Goal: Transaction & Acquisition: Purchase product/service

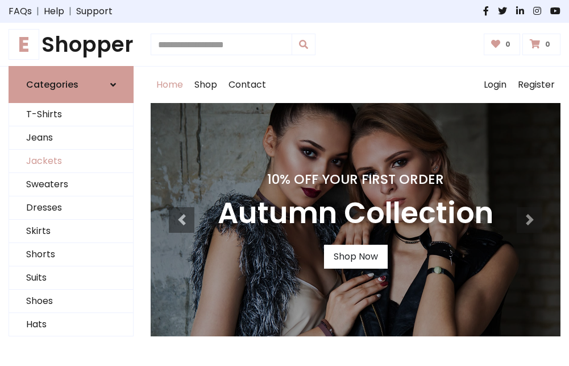
click at [71, 161] on link "Jackets" at bounding box center [71, 161] width 124 height 23
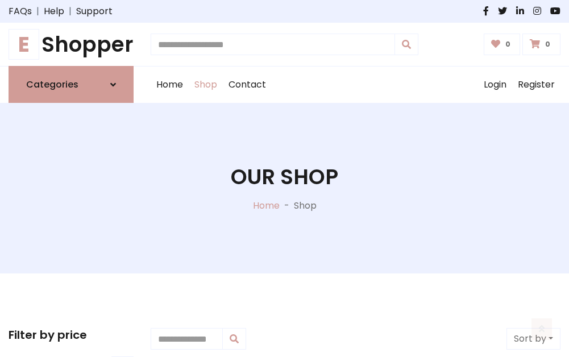
scroll to position [514, 0]
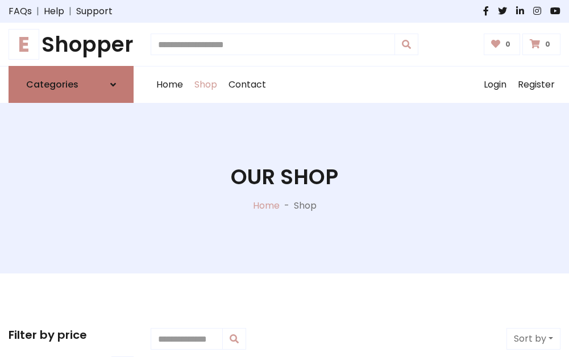
click at [71, 85] on h6 "Categories" at bounding box center [52, 84] width 52 height 11
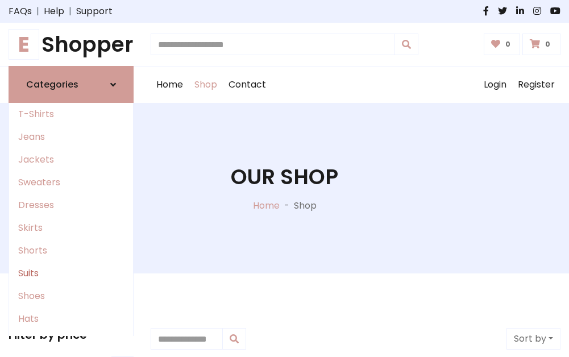
click at [71, 273] on link "Suits" at bounding box center [71, 273] width 124 height 23
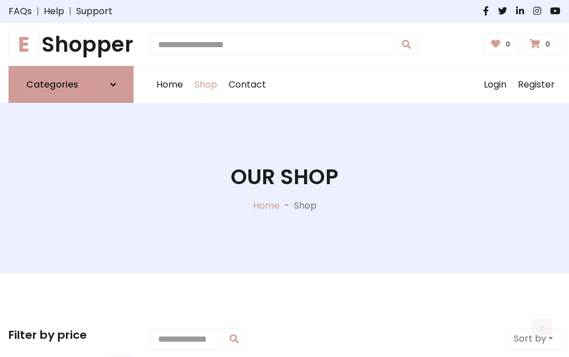
scroll to position [821, 0]
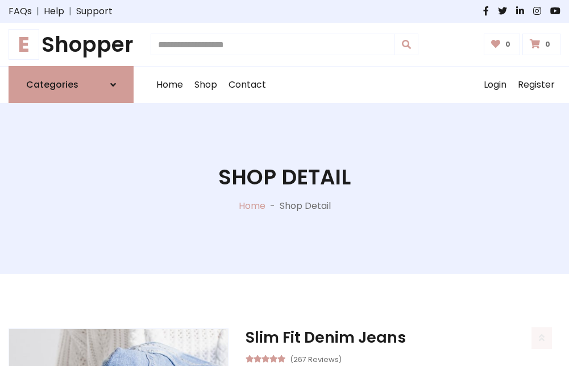
scroll to position [1062, 0]
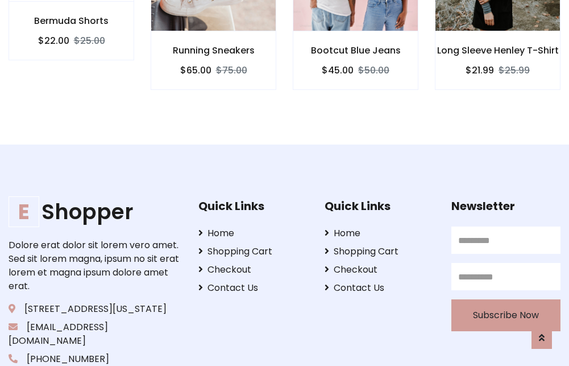
scroll to position [1061, 0]
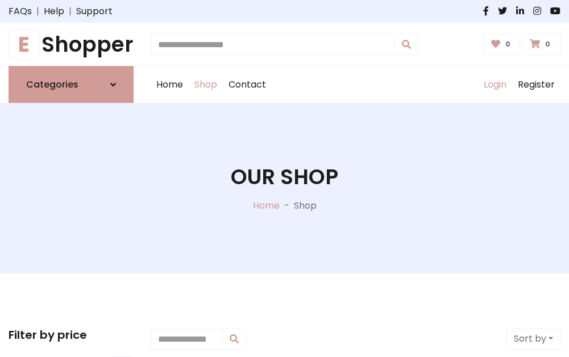
click at [495, 85] on link "Login" at bounding box center [495, 85] width 34 height 36
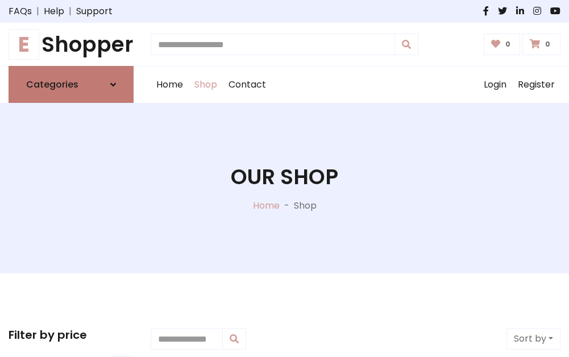
click at [113, 85] on icon at bounding box center [113, 84] width 6 height 9
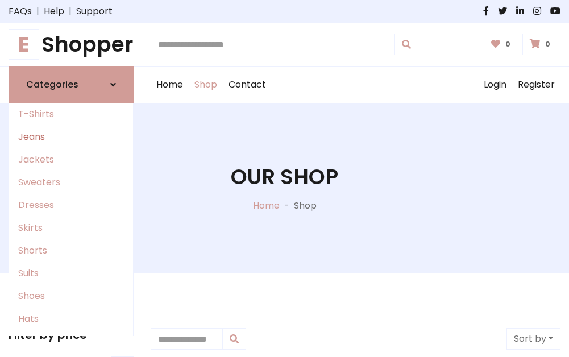
click at [71, 137] on link "Jeans" at bounding box center [71, 137] width 124 height 23
